Goal: Task Accomplishment & Management: Manage account settings

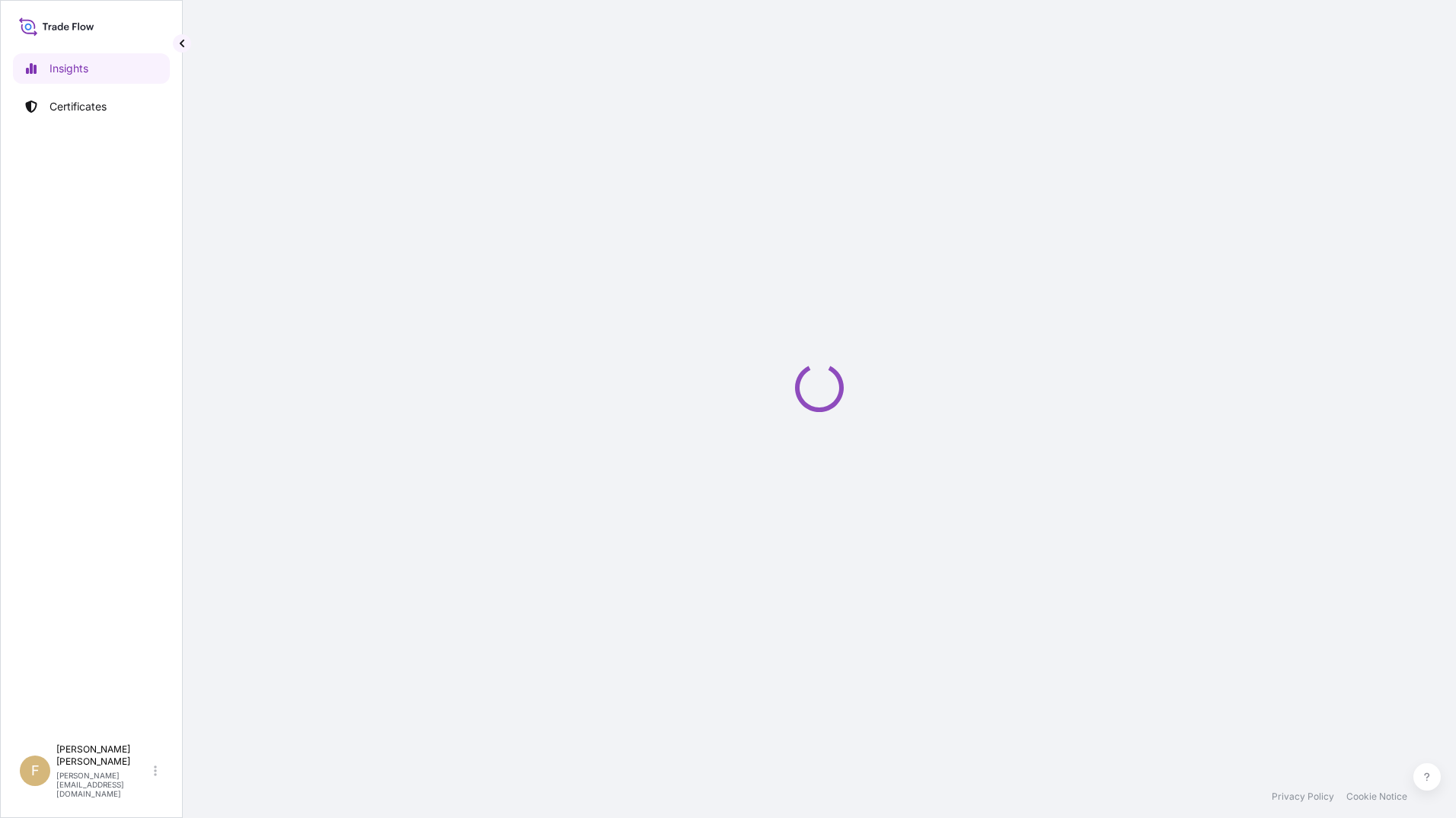
select select "2025"
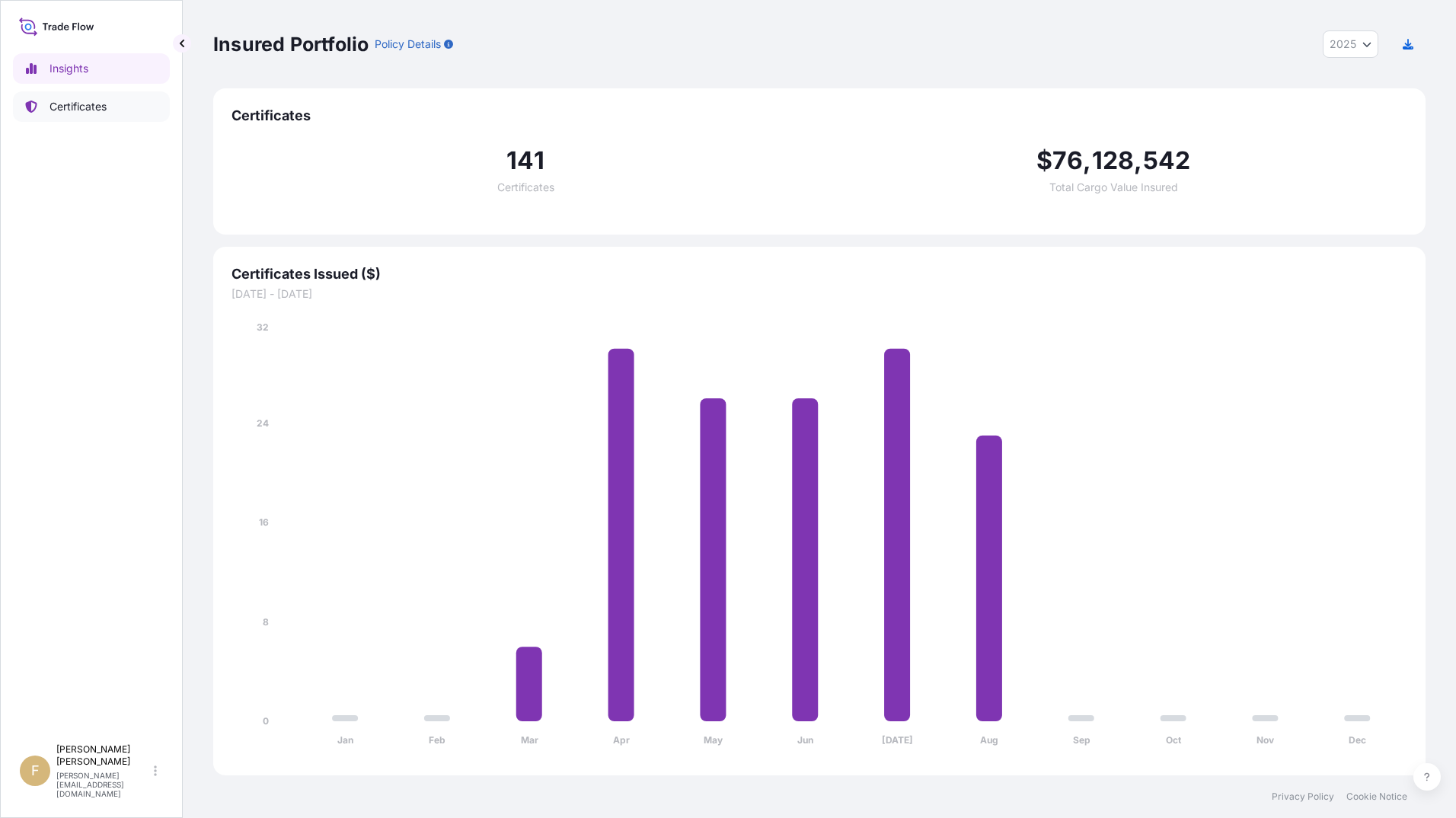
click at [82, 110] on p "Certificates" at bounding box center [77, 106] width 57 height 15
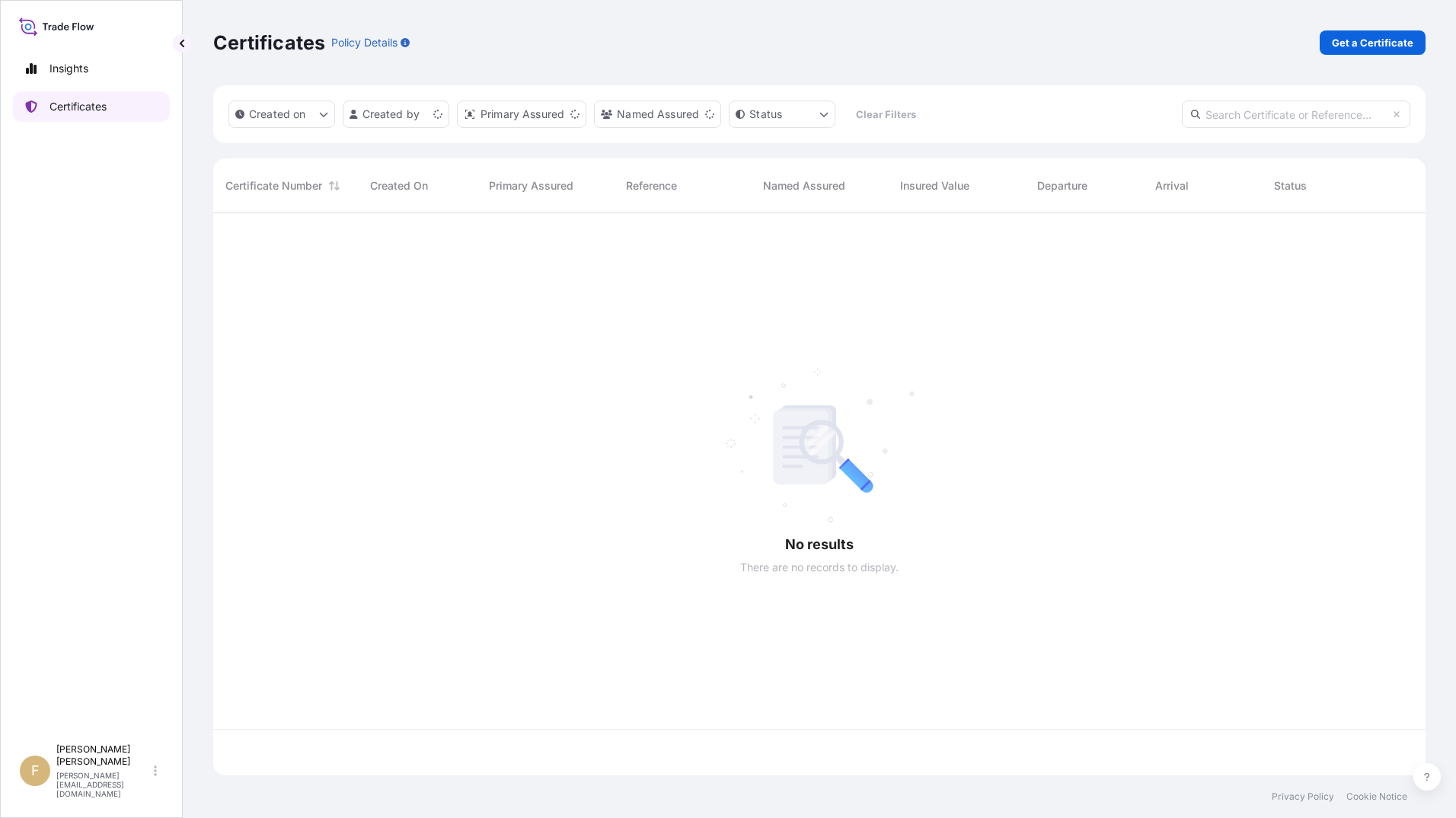
scroll to position [559, 1201]
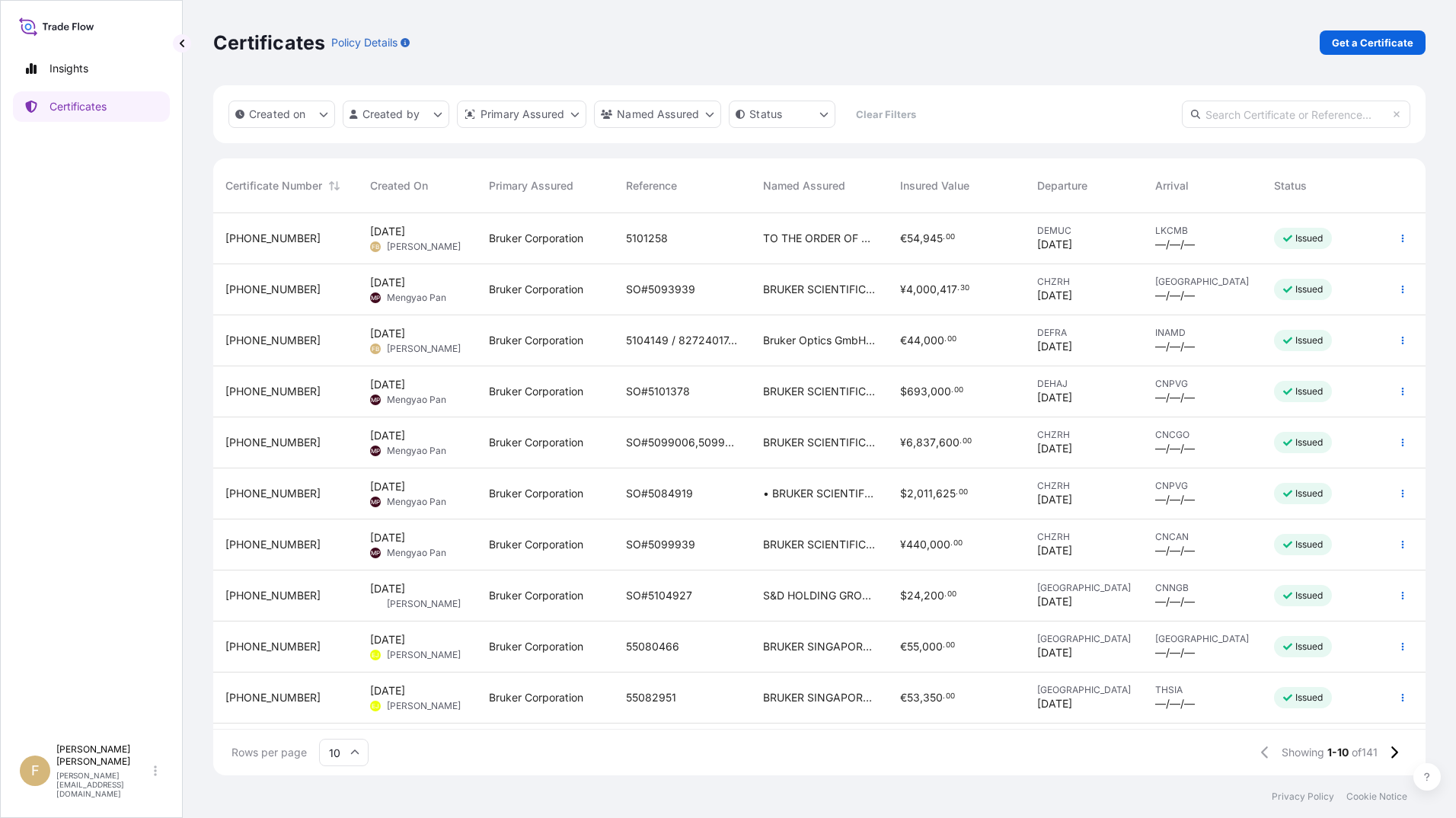
click at [379, 232] on span "[DATE]" at bounding box center [388, 232] width 35 height 15
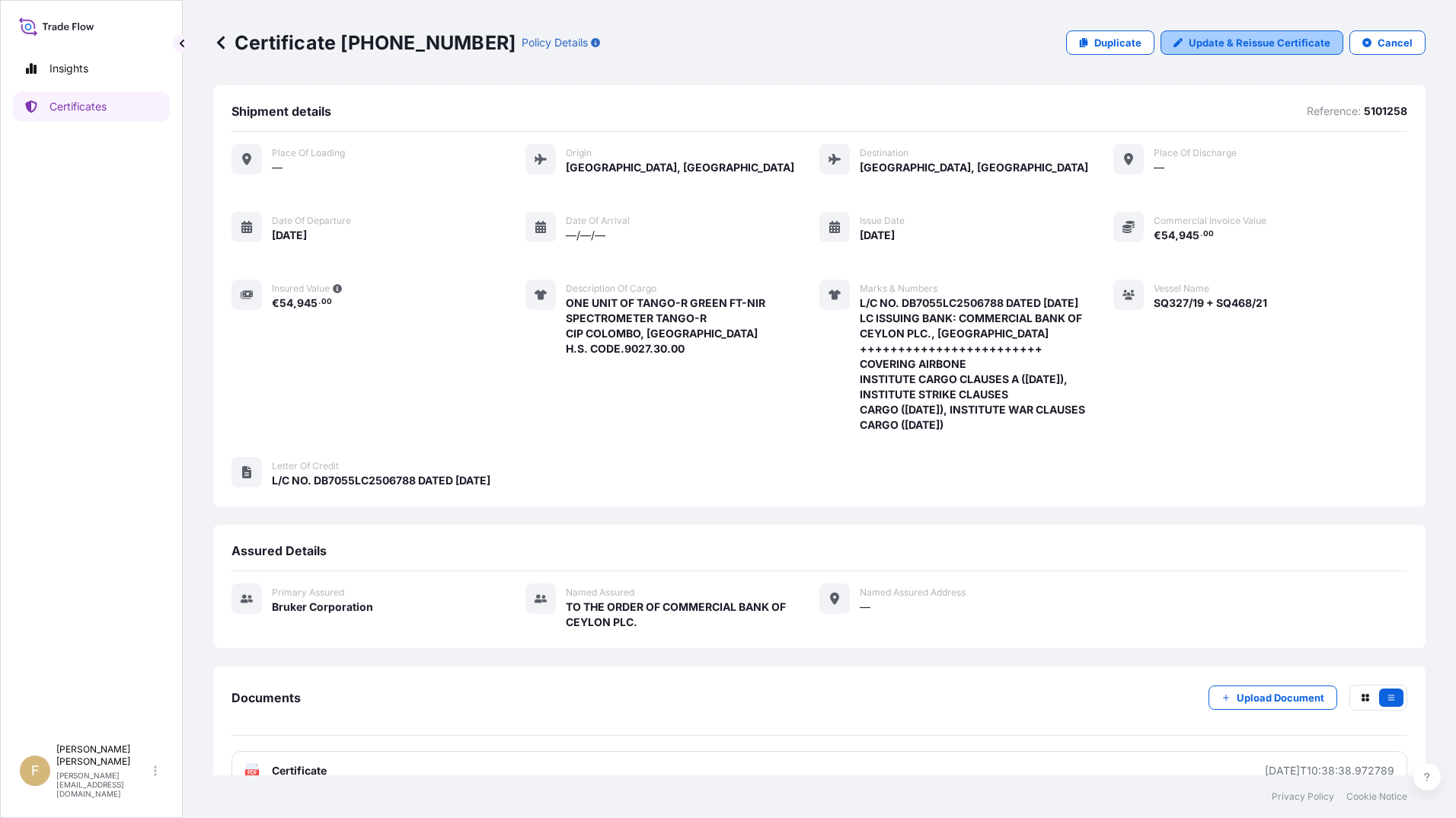
click at [1210, 44] on p "Update & Reissue Certificate" at bounding box center [1260, 43] width 142 height 15
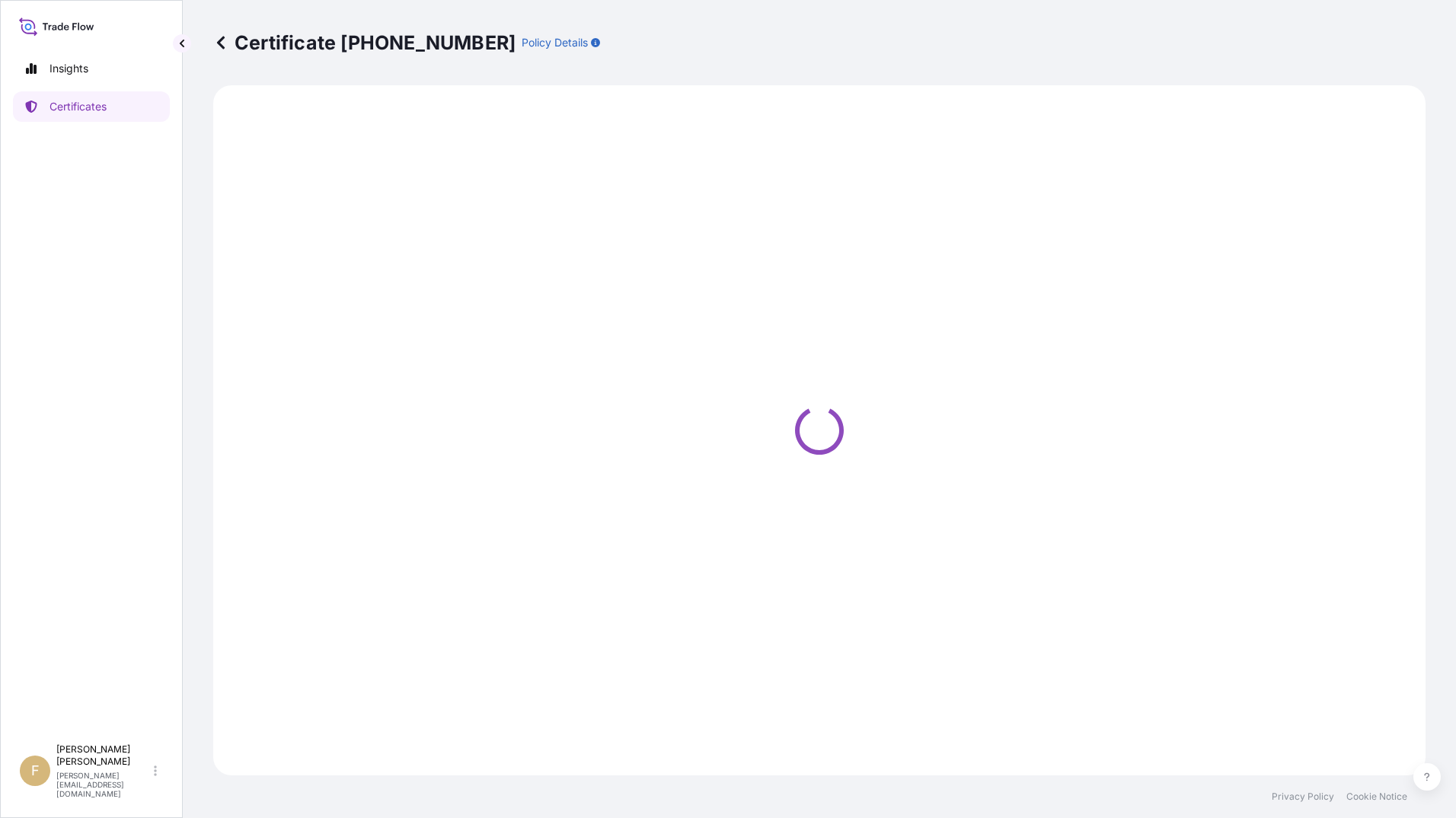
select select "Air"
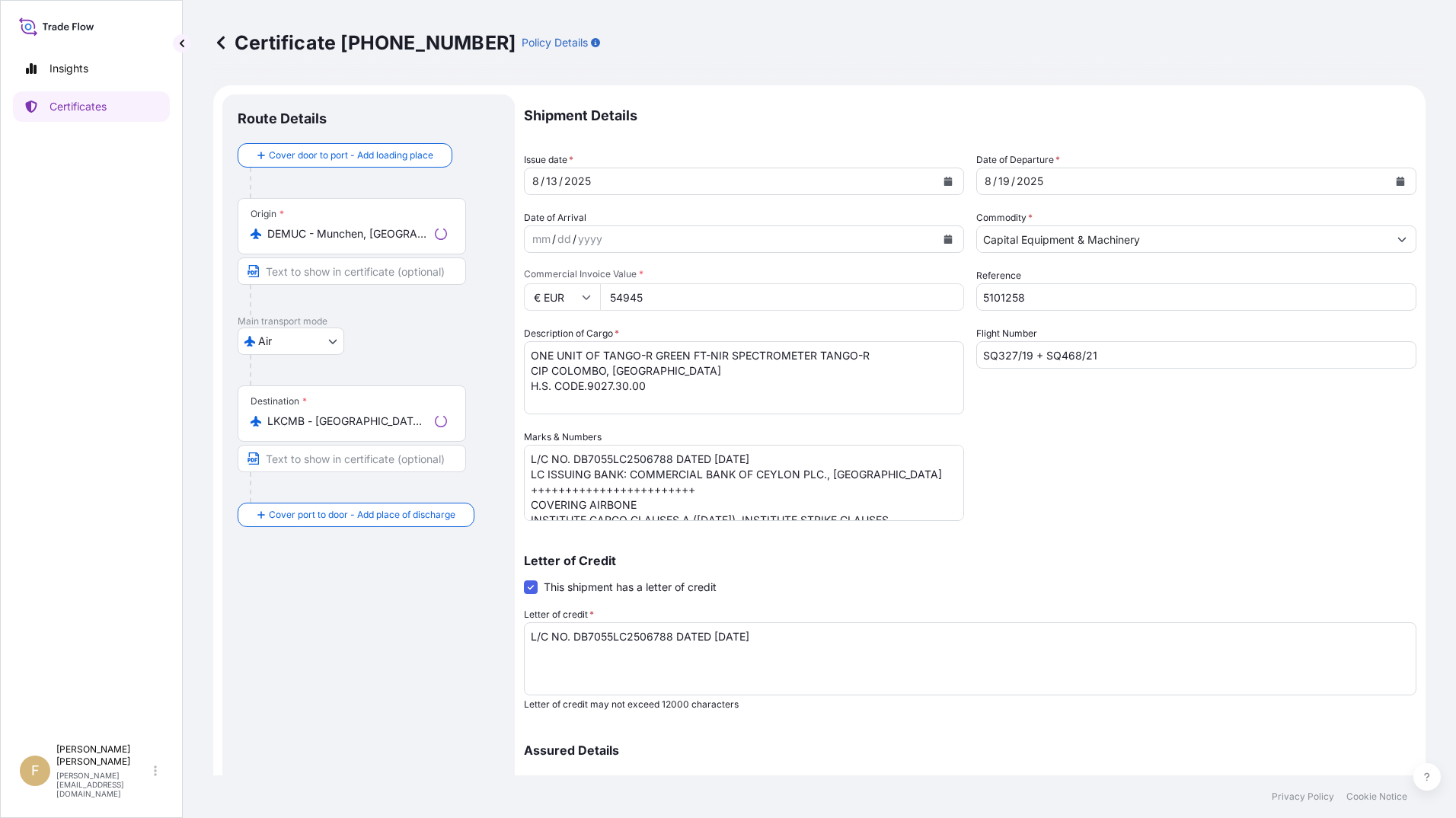
select select "31474"
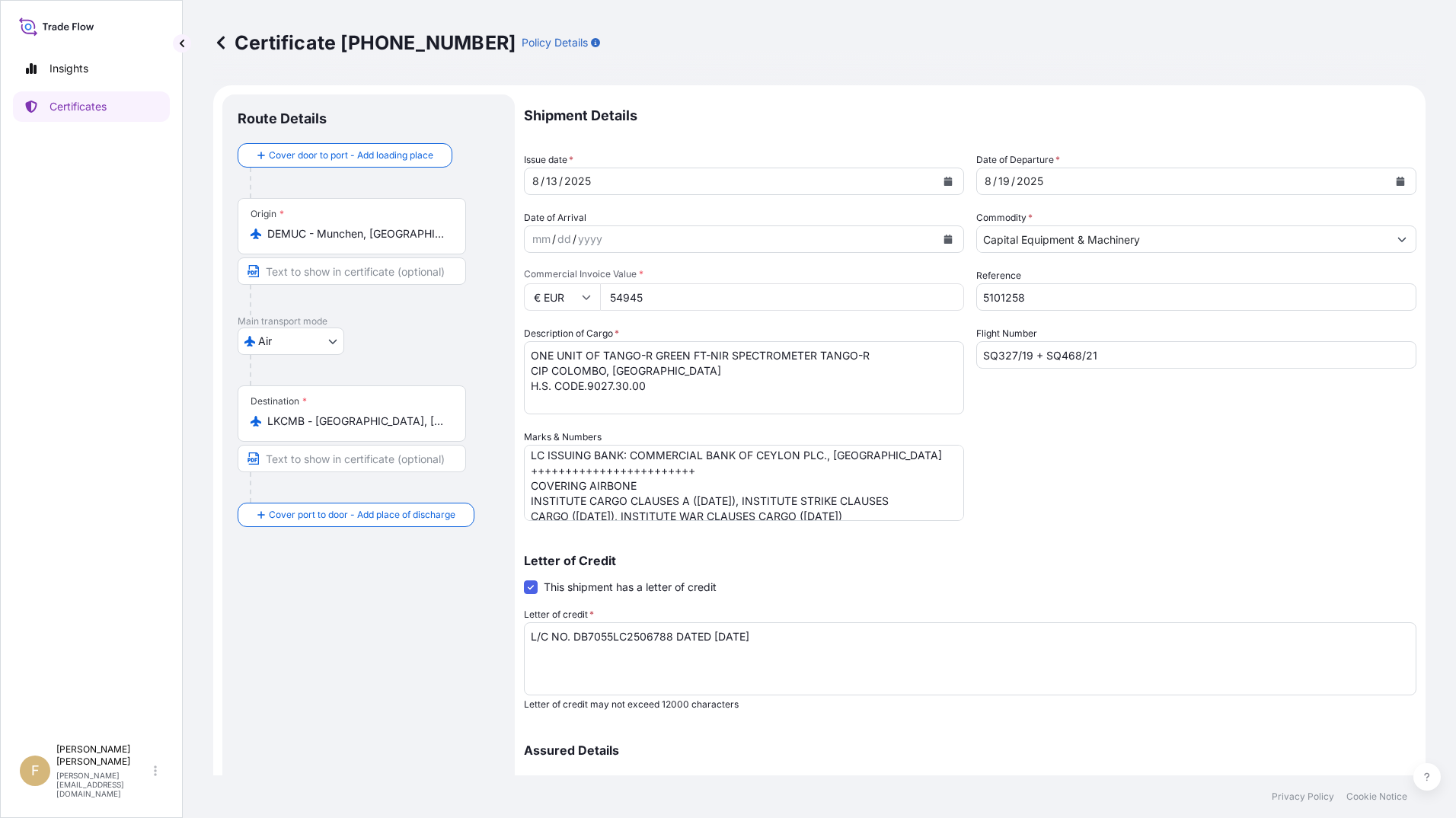
scroll to position [29, 0]
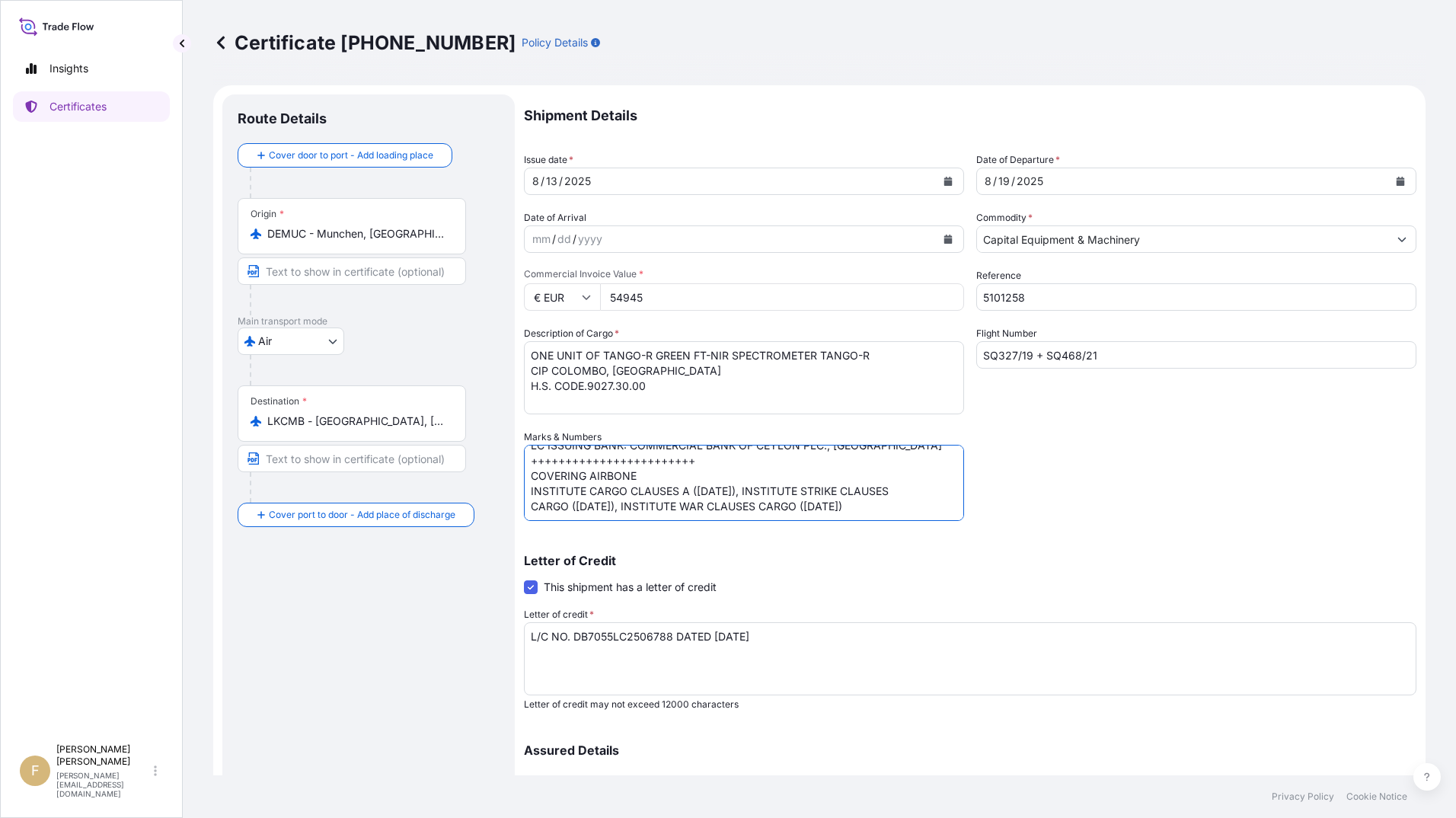
drag, startPoint x: 529, startPoint y: 466, endPoint x: 876, endPoint y: 523, distance: 351.7
click at [876, 523] on div "Shipment Details Issue date * [DATE] Date of Departure * [DATE] Date of Arrival…" at bounding box center [970, 487] width 892 height 784
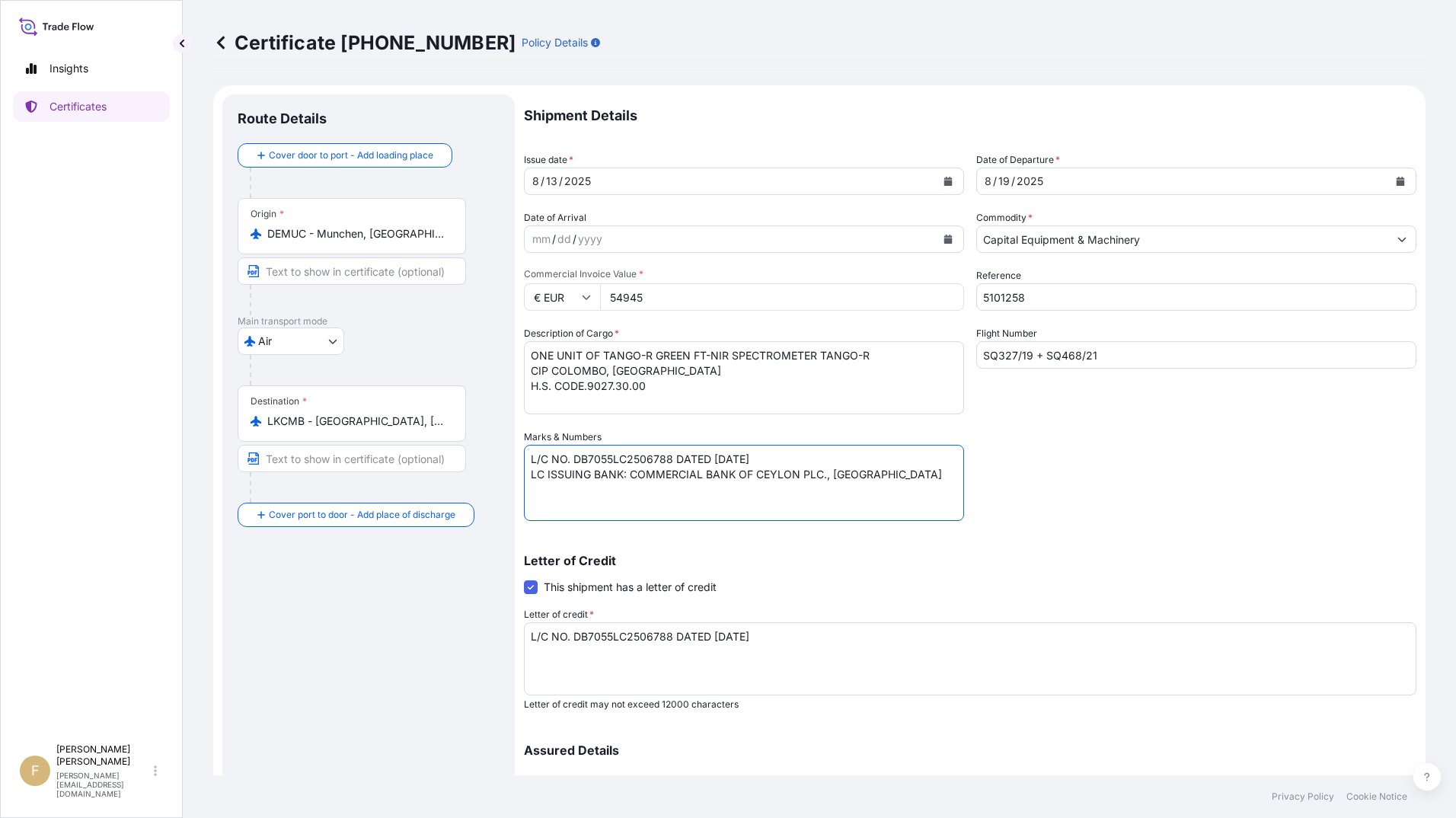
scroll to position [0, 0]
type textarea "L/C NO. DB7055LC2506788 DATED [DATE] LC ISSUING BANK: COMMERCIAL BANK OF CEYLON…"
click at [669, 398] on textarea "ONE UNIT OF TANGO-R GREEN FT-NIR SPECTROMETER TANGO-R CIP COLOMBO, [GEOGRAPHIC_…" at bounding box center [744, 378] width 441 height 73
paste textarea "++++++++++++++++++++++++ COVERING AIRBONE INSTITUTE CARGO CLAUSES A ([DATE]), I…"
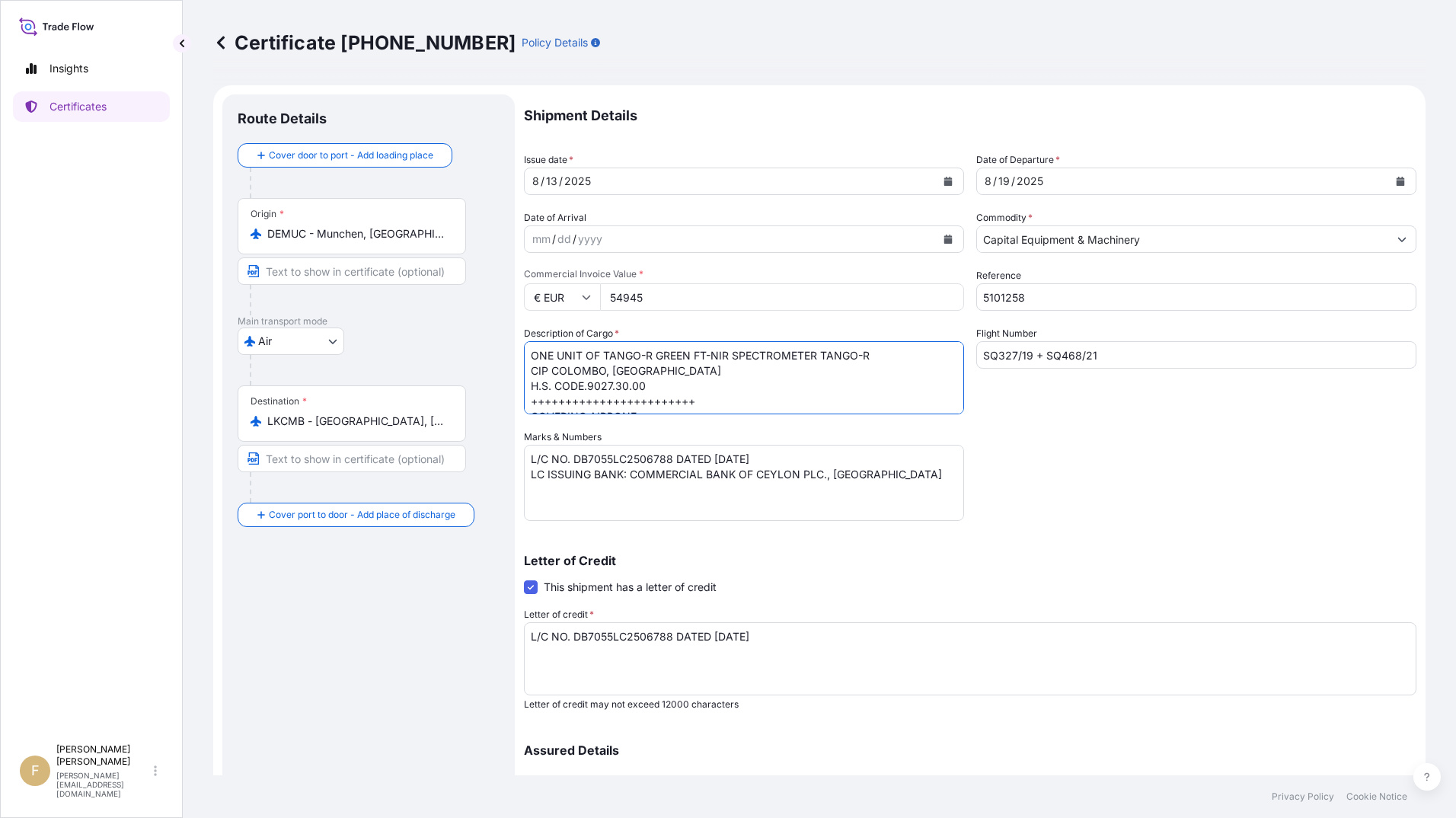
scroll to position [39, 0]
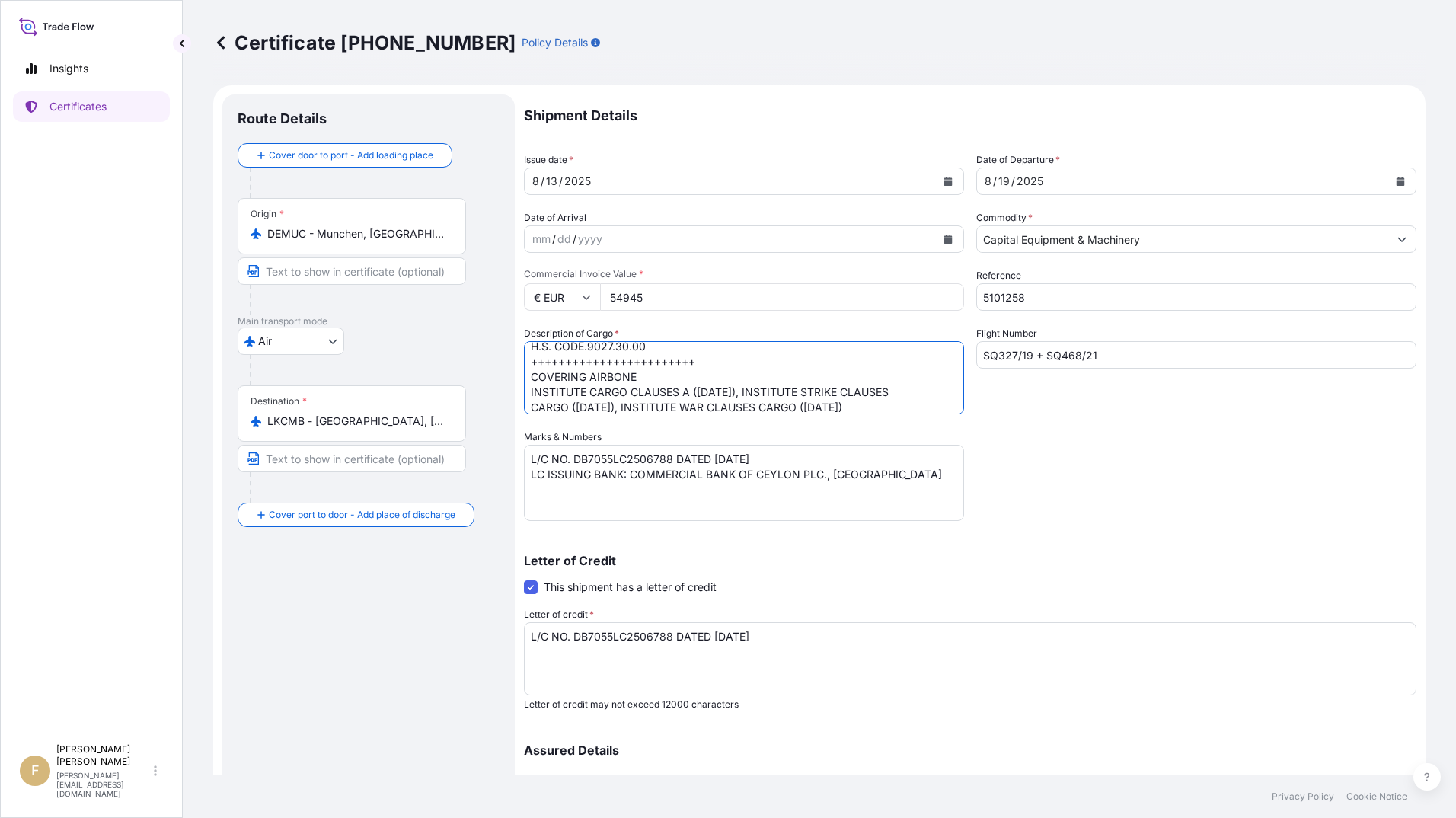
click at [526, 390] on textarea "ONE UNIT OF TANGO-R GREEN FT-NIR SPECTROMETER TANGO-R CIP COLOMBO, [GEOGRAPHIC_…" at bounding box center [744, 378] width 441 height 73
click at [532, 406] on textarea "ONE UNIT OF TANGO-R GREEN FT-NIR SPECTROMETER TANGO-R CIP COLOMBO, [GEOGRAPHIC_…" at bounding box center [744, 378] width 441 height 73
click at [889, 403] on textarea "ONE UNIT OF TANGO-R GREEN FT-NIR SPECTROMETER TANGO-R CIP COLOMBO, [GEOGRAPHIC_…" at bounding box center [744, 378] width 441 height 73
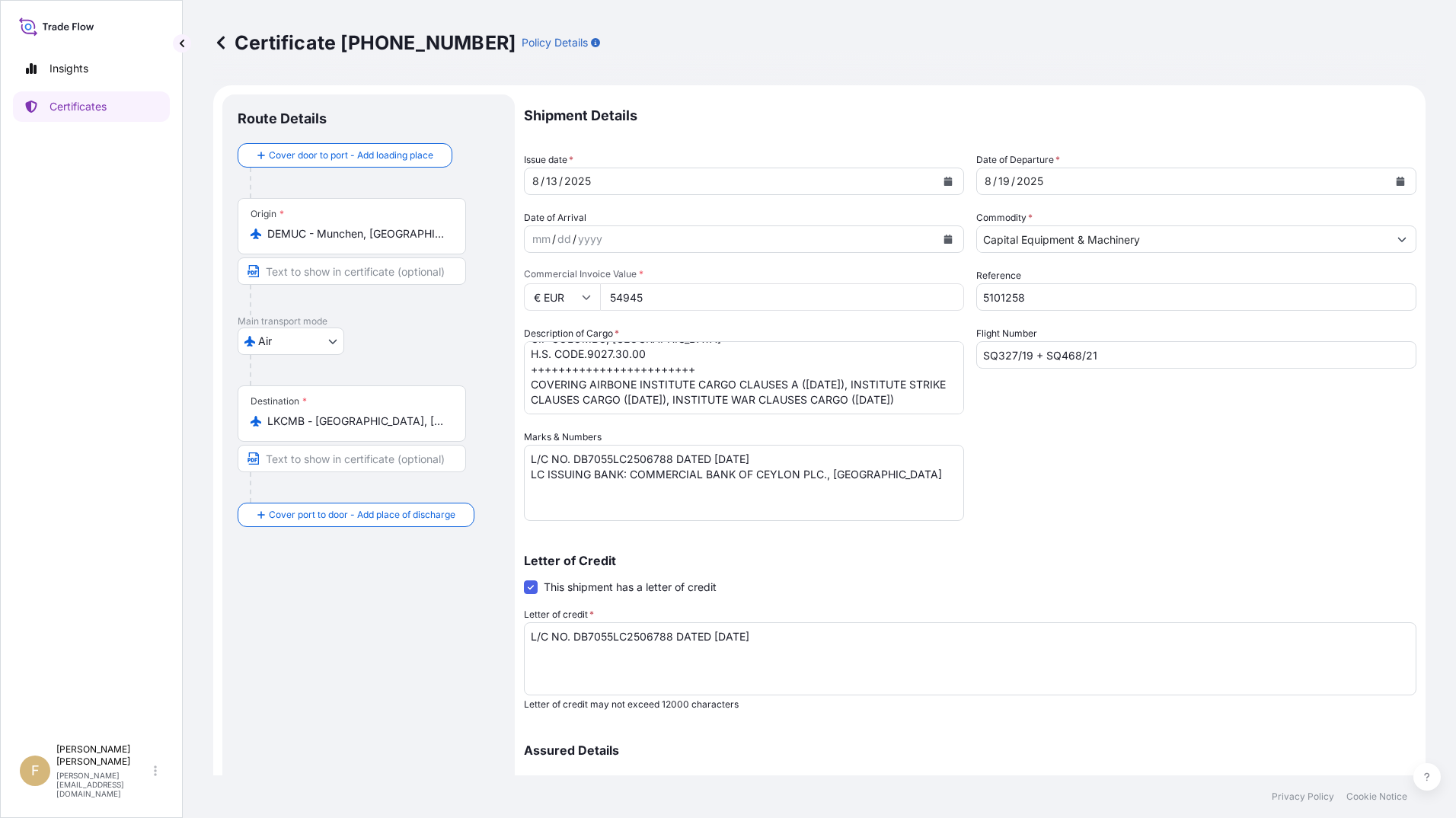
click at [891, 402] on textarea "ONE UNIT OF TANGO-R GREEN FT-NIR SPECTROMETER TANGO-R CIP COLOMBO, [GEOGRAPHIC_…" at bounding box center [744, 378] width 441 height 73
paste textarea "FOR CIP INVOICE VALUE PLUS 10 PER CENT COVERING TRANSIPMENT RISK. INSURANCE POL…"
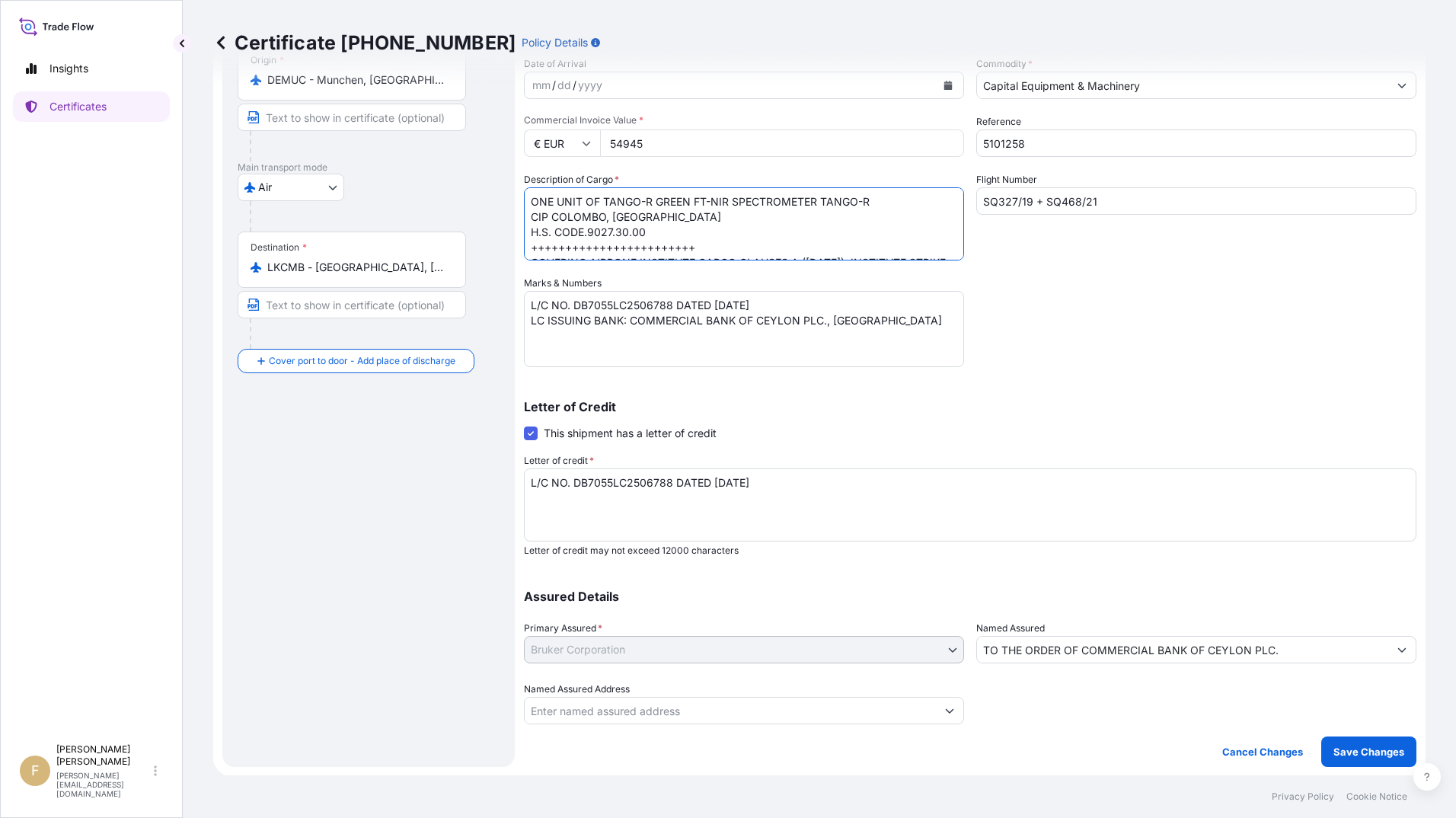
scroll to position [155, 0]
type textarea "ONE UNIT OF TANGO-R GREEN FT-NIR SPECTROMETER TANGO-R CIP COLOMBO, [GEOGRAPHIC_…"
click at [1353, 756] on p "Save Changes" at bounding box center [1369, 752] width 71 height 15
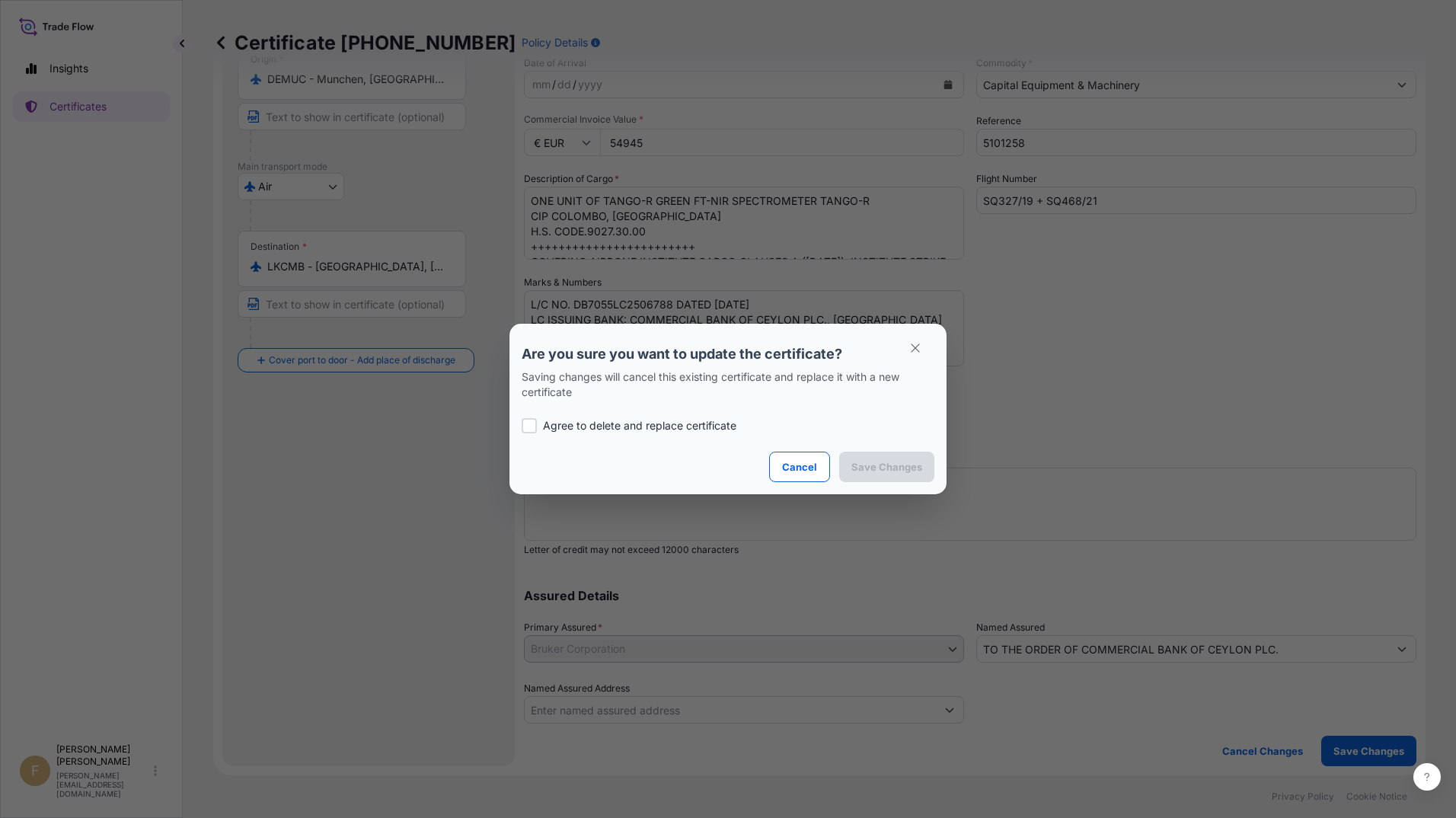
click at [673, 429] on p "Agree to delete and replace certificate" at bounding box center [639, 426] width 193 height 15
checkbox input "true"
click at [903, 466] on p "Save Changes" at bounding box center [887, 467] width 71 height 15
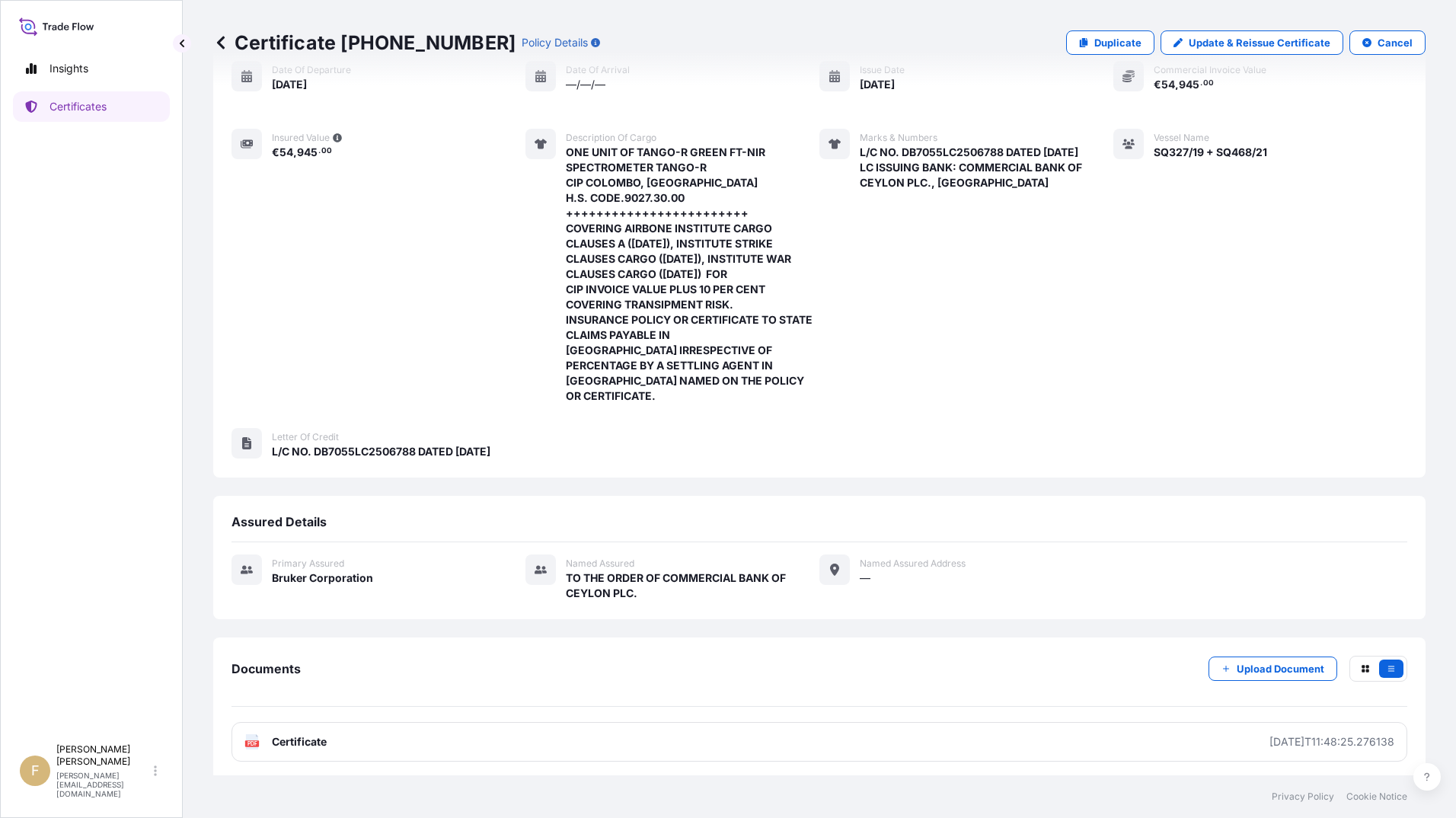
scroll to position [155, 0]
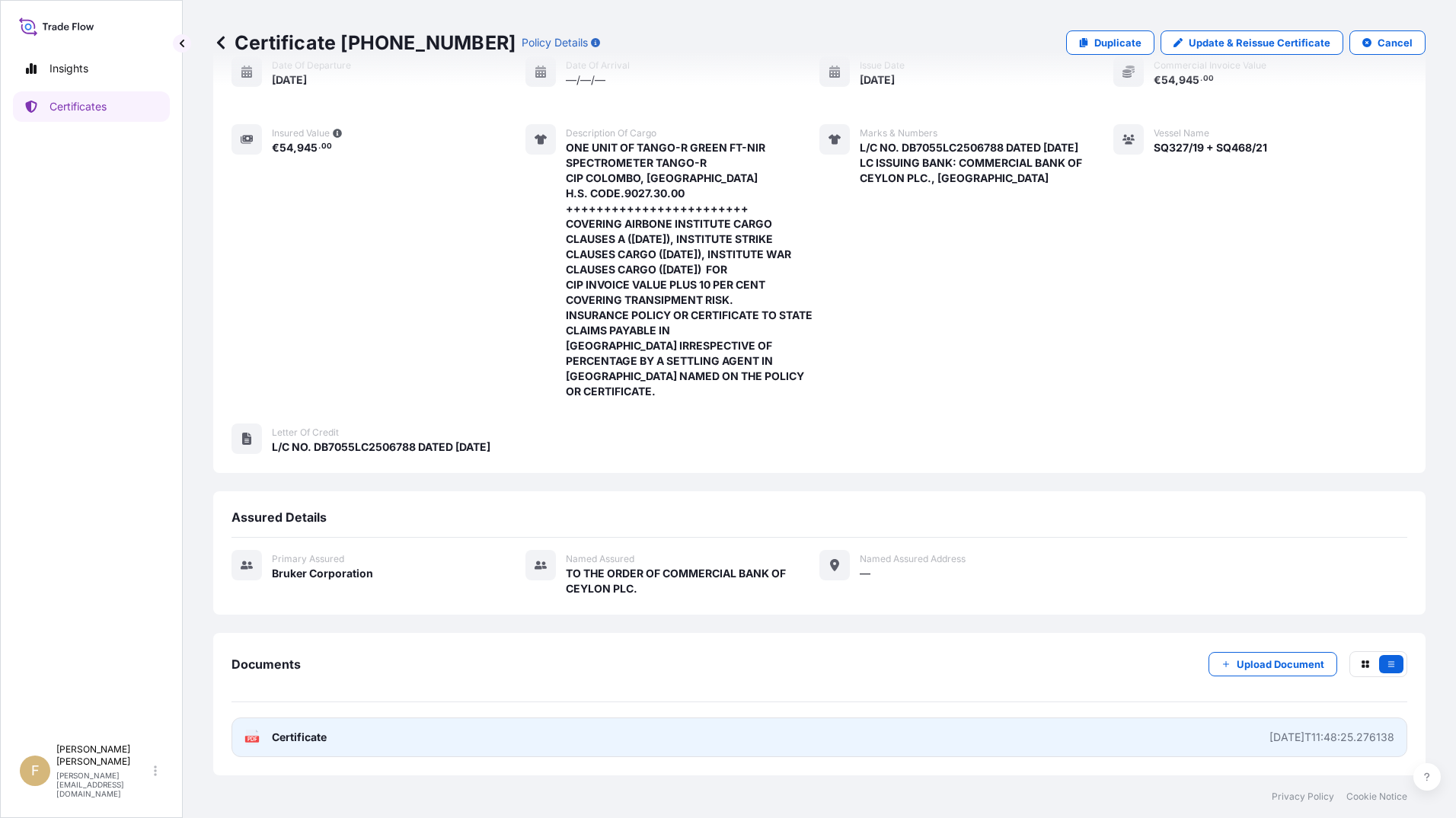
click at [763, 746] on link "PDF Certificate [DATE]T11:48:25.276138" at bounding box center [819, 738] width 1176 height 39
